Goal: Information Seeking & Learning: Learn about a topic

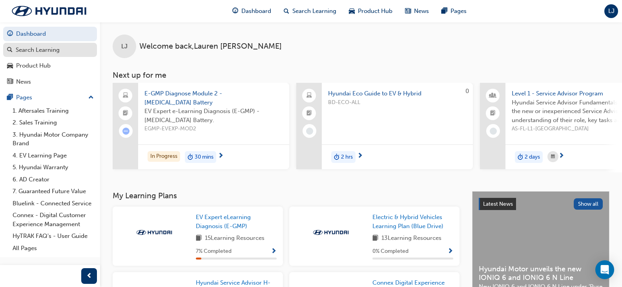
click at [51, 49] on div "Search Learning" at bounding box center [38, 50] width 44 height 9
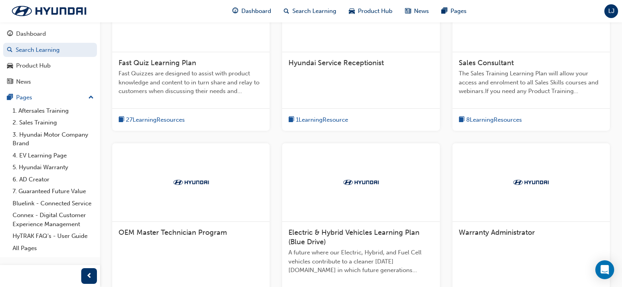
scroll to position [157, 0]
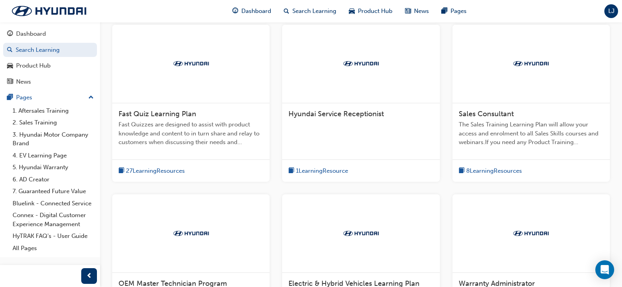
click at [303, 168] on span "1 Learning Resource" at bounding box center [322, 170] width 52 height 9
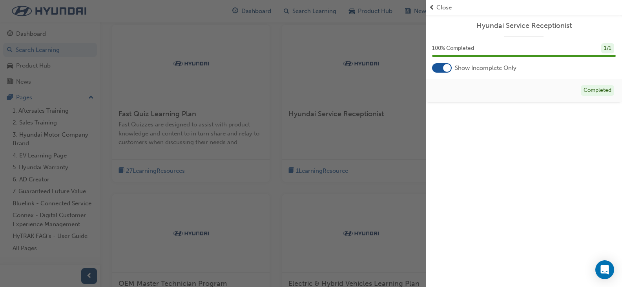
click at [440, 7] on span "Close" at bounding box center [443, 7] width 15 height 9
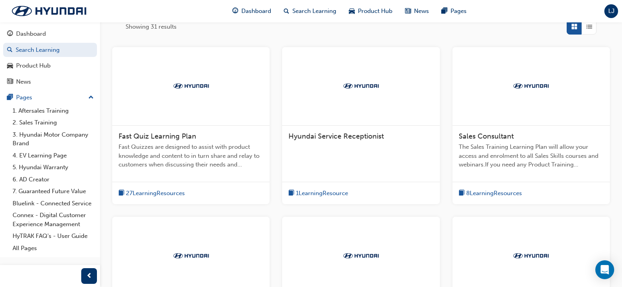
scroll to position [131, 0]
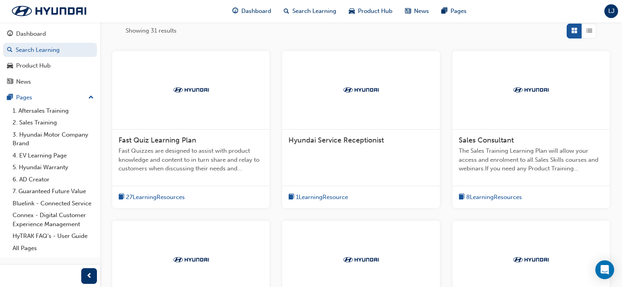
click at [128, 196] on span "27 Learning Resources" at bounding box center [155, 197] width 59 height 9
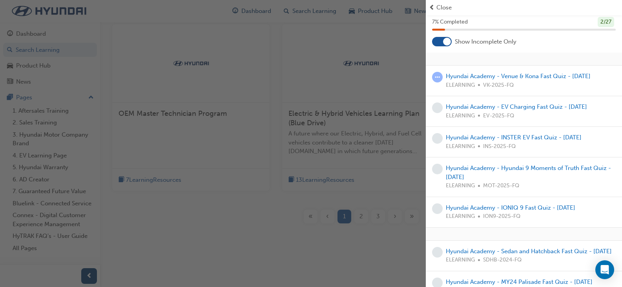
scroll to position [9, 0]
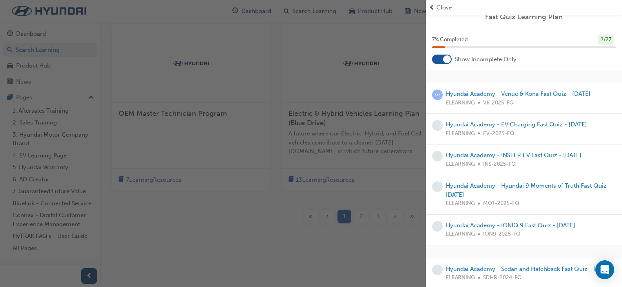
click at [481, 124] on link "Hyundai Academy - EV Charging Fast Quiz - [DATE]" at bounding box center [516, 124] width 141 height 7
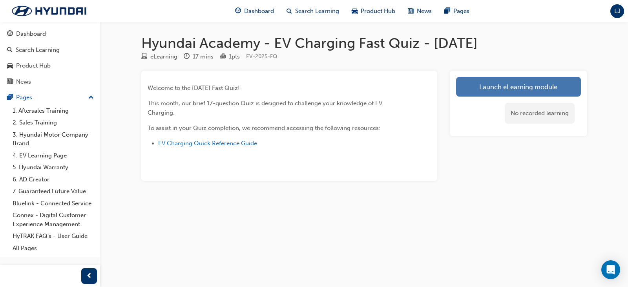
click at [499, 87] on link "Launch eLearning module" at bounding box center [518, 87] width 125 height 20
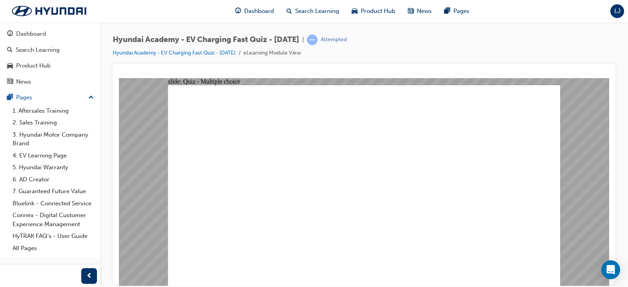
radio input "true"
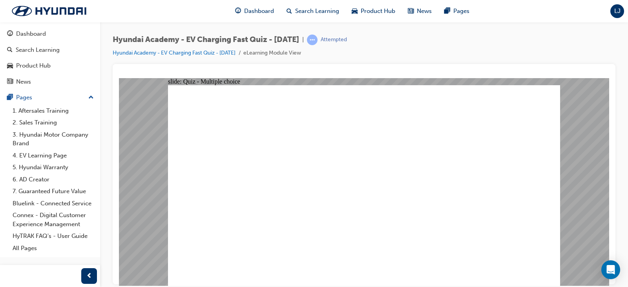
radio input "true"
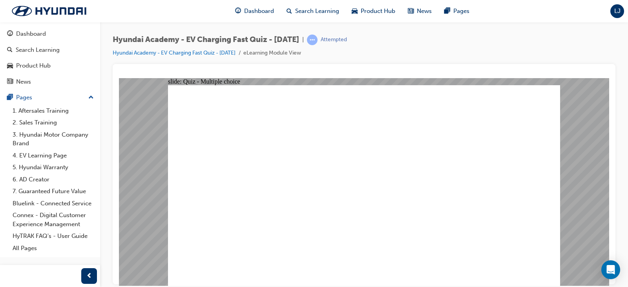
radio input "true"
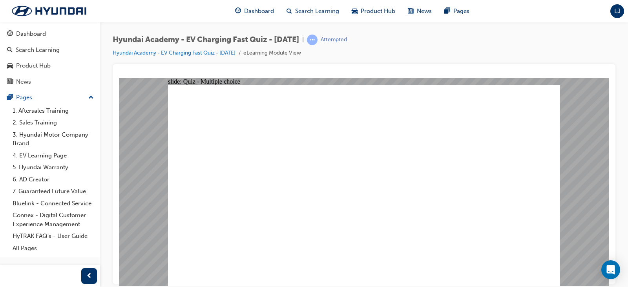
radio input "true"
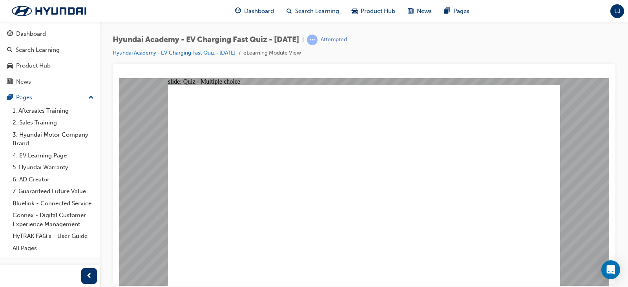
radio input "true"
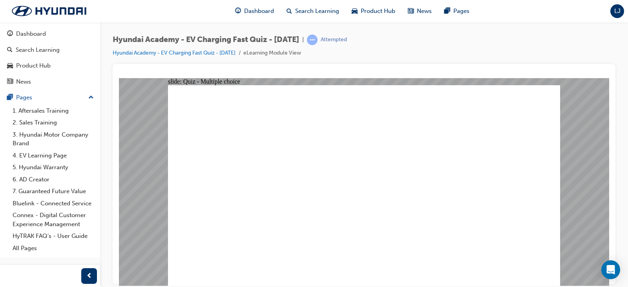
radio input "true"
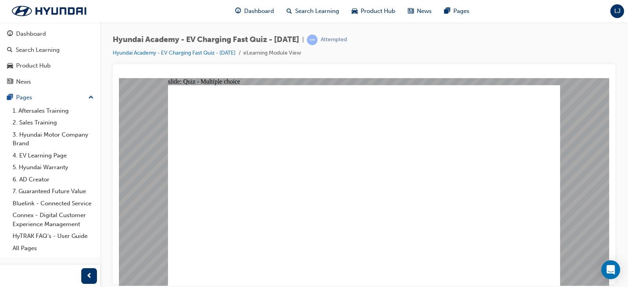
radio input "false"
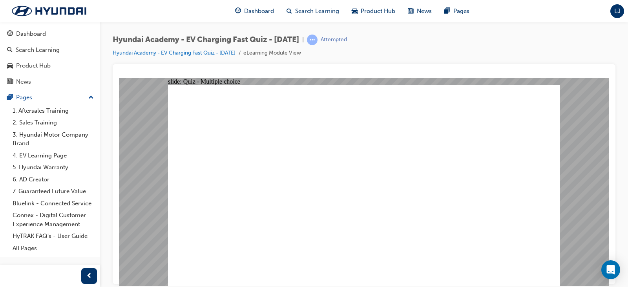
radio input "true"
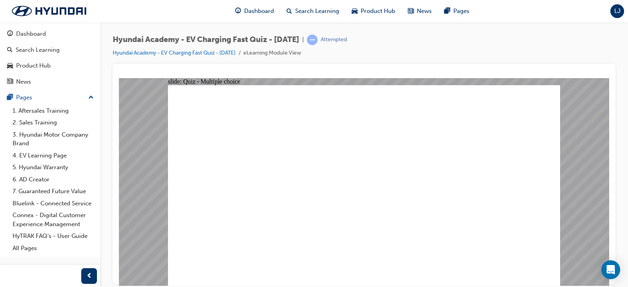
radio input "true"
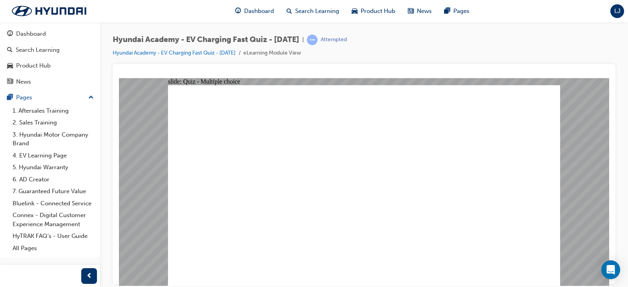
radio input "true"
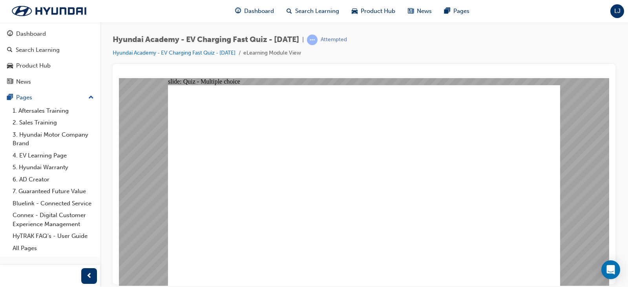
radio input "true"
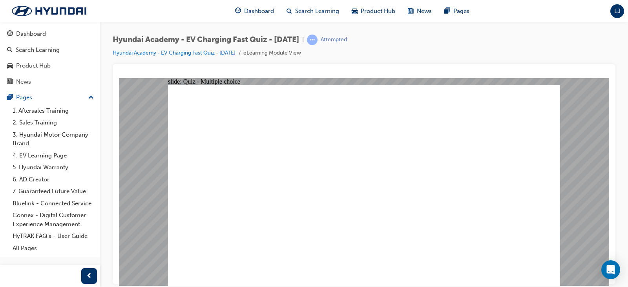
radio input "true"
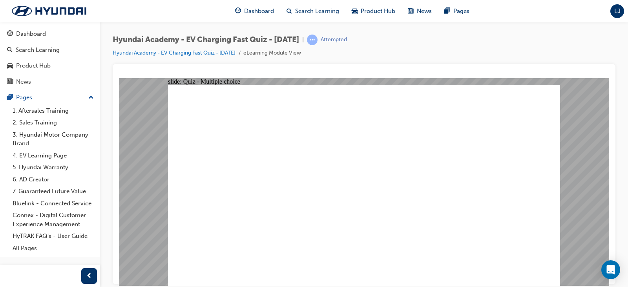
radio input "true"
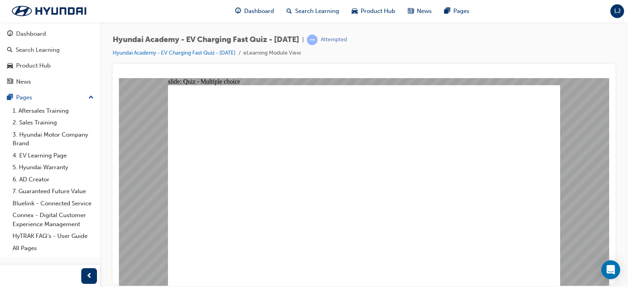
radio input "true"
